Goal: Book appointment/travel/reservation

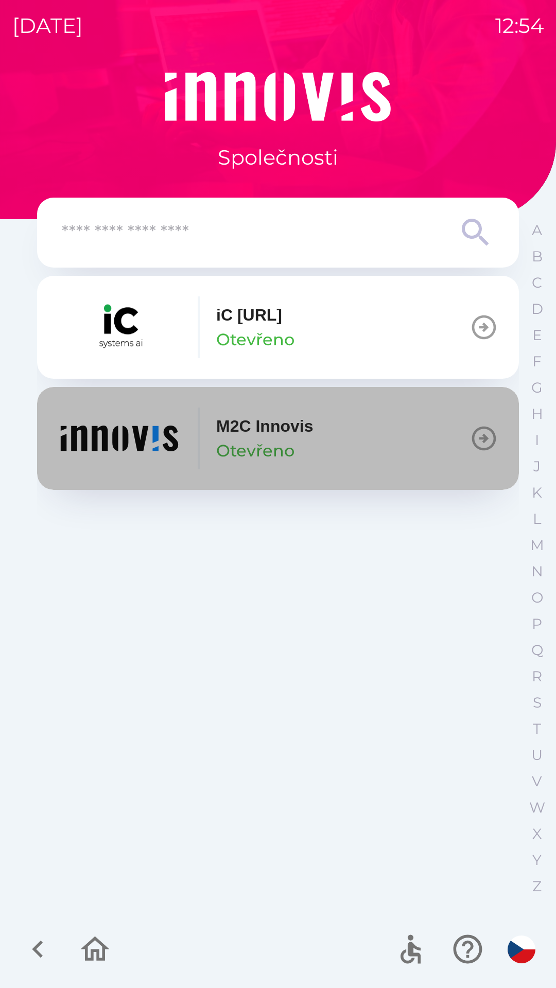
click at [155, 422] on img "button" at bounding box center [119, 438] width 123 height 62
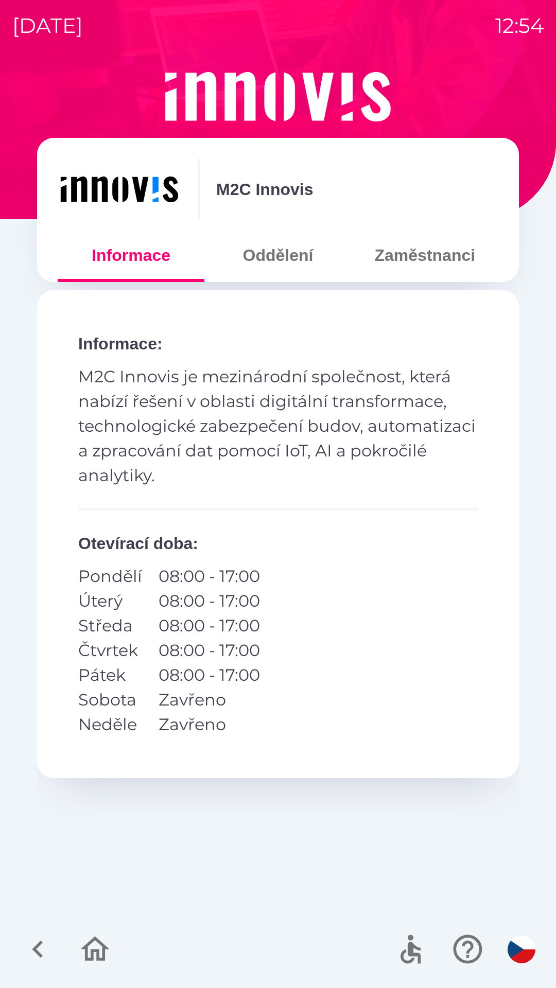
click at [284, 258] on button "Oddělení" at bounding box center [277, 255] width 147 height 37
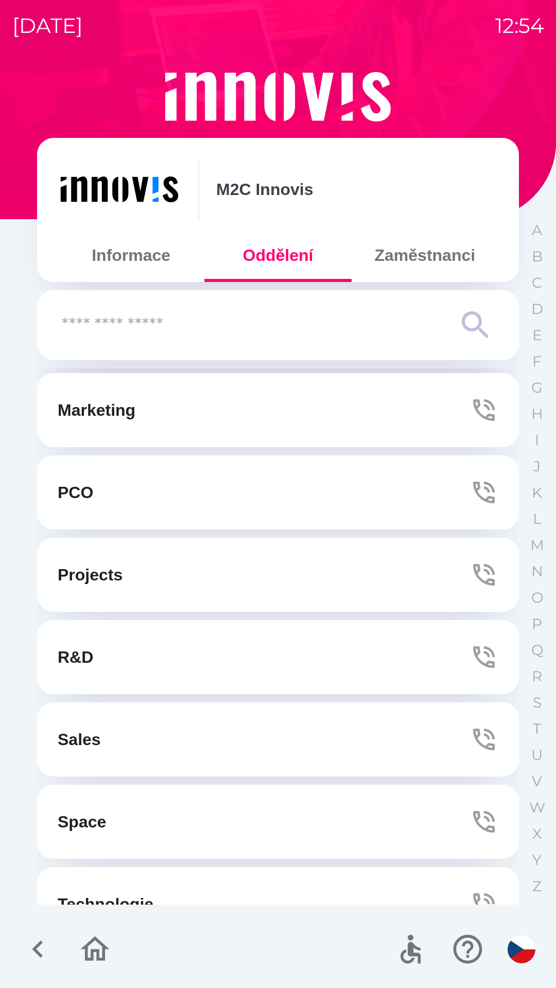
scroll to position [162, 0]
click at [290, 417] on button "Marketing" at bounding box center [278, 408] width 482 height 74
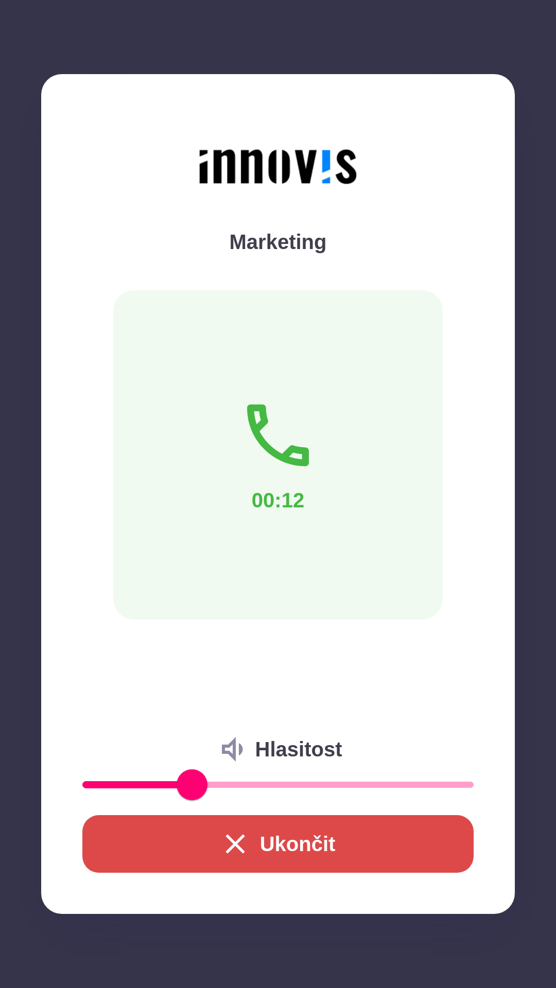
click at [283, 462] on icon at bounding box center [278, 435] width 62 height 62
type input "**"
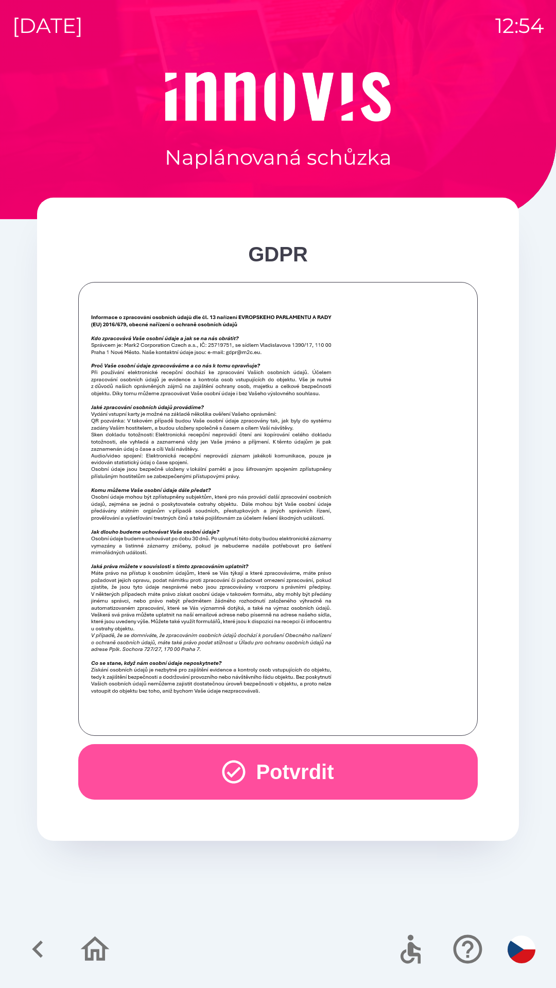
click at [232, 778] on icon "button" at bounding box center [234, 772] width 28 height 28
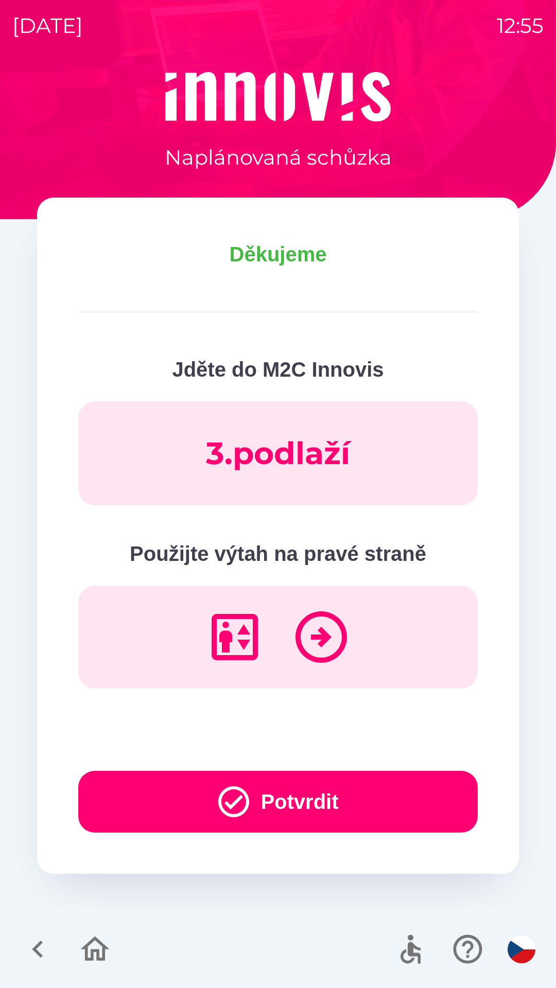
click at [228, 797] on icon "button" at bounding box center [233, 801] width 37 height 37
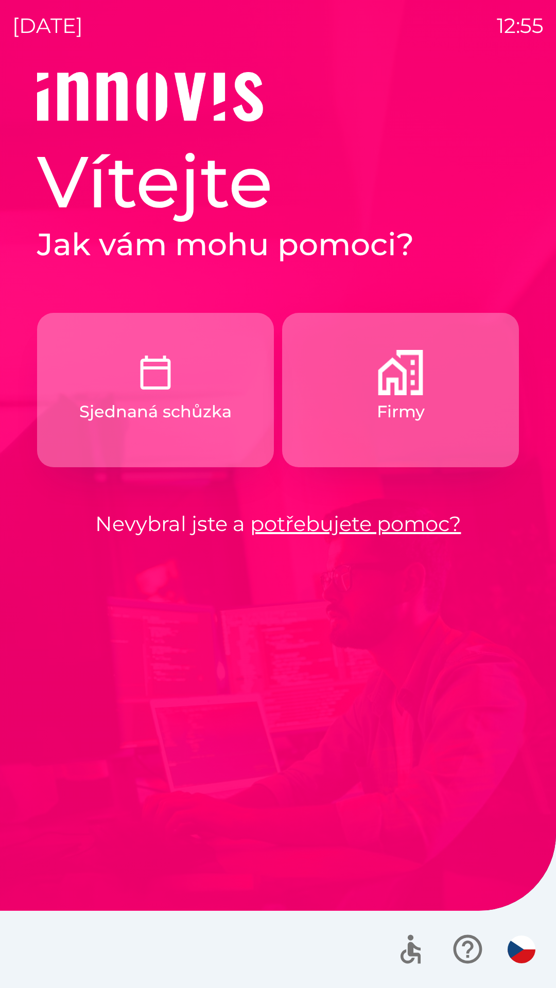
click at [352, 419] on button "Firmy" at bounding box center [400, 390] width 237 height 154
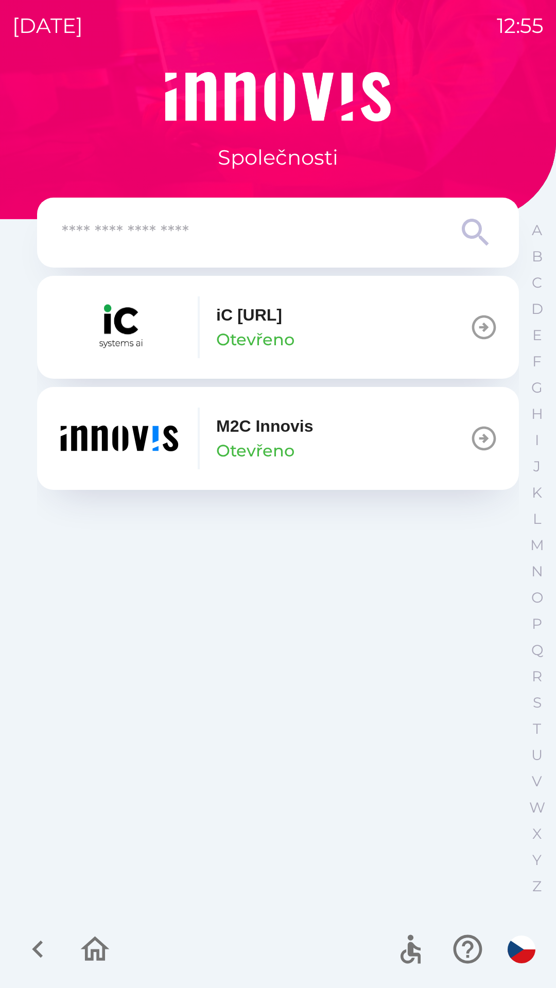
click at [363, 465] on button "M2C Innovis Otevřeno" at bounding box center [278, 438] width 482 height 103
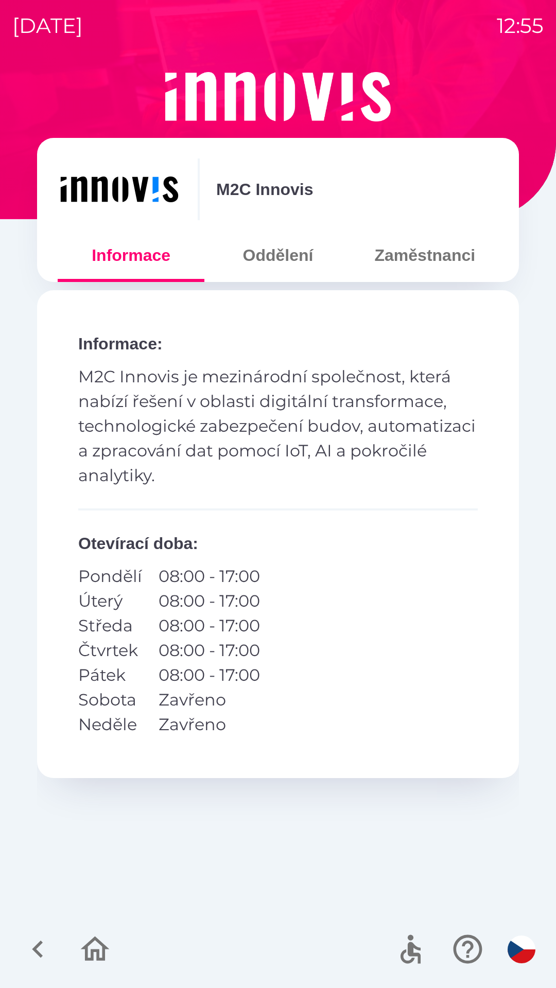
click at [274, 259] on button "Oddělení" at bounding box center [277, 255] width 147 height 37
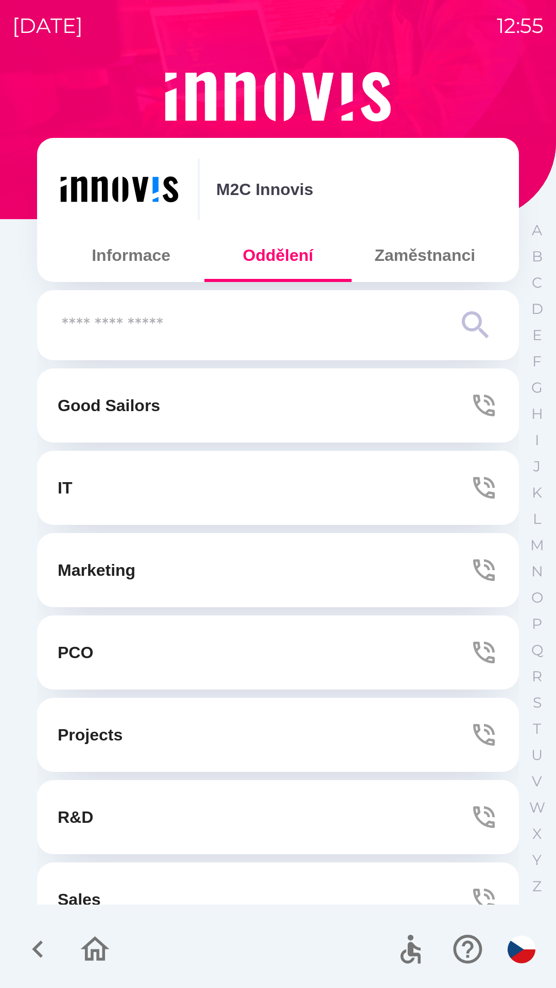
click at [270, 574] on button "Marketing" at bounding box center [278, 570] width 482 height 74
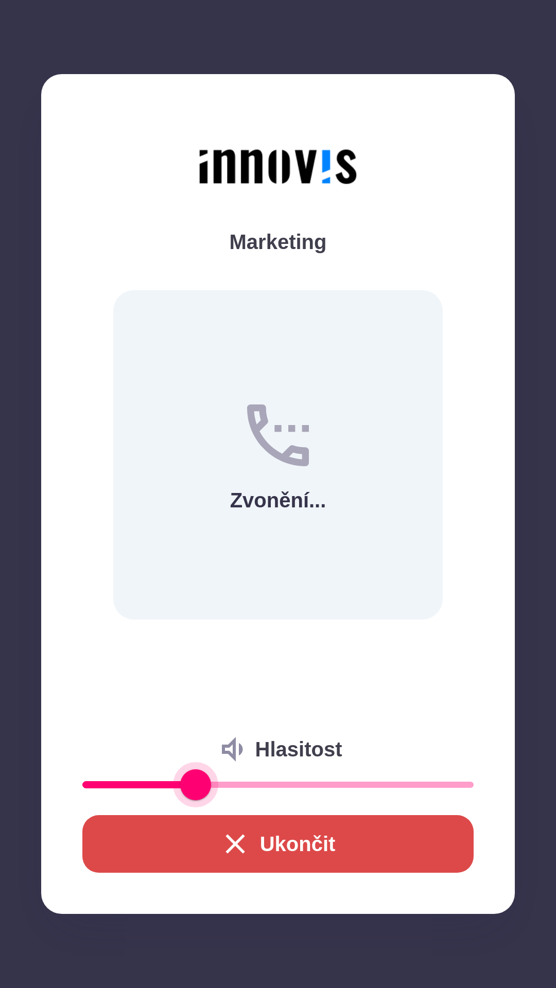
type input "*"
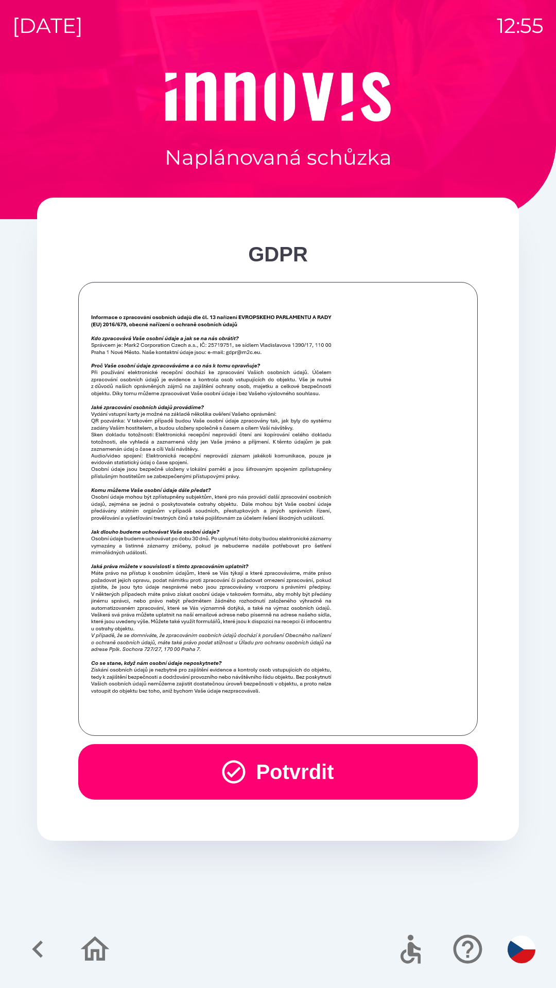
click at [336, 774] on button "Potvrdit" at bounding box center [277, 772] width 399 height 56
